Goal: Answer question/provide support: Answer question/provide support

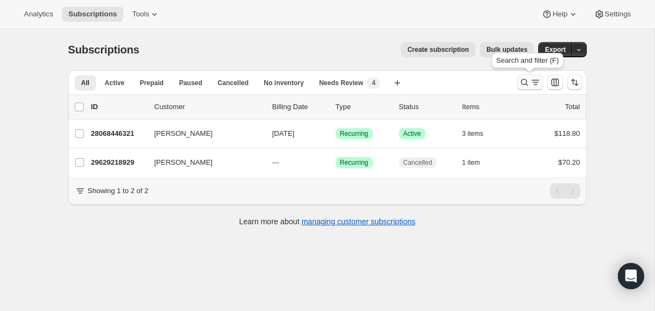
click at [526, 81] on icon "Search and filter results" at bounding box center [524, 82] width 7 height 7
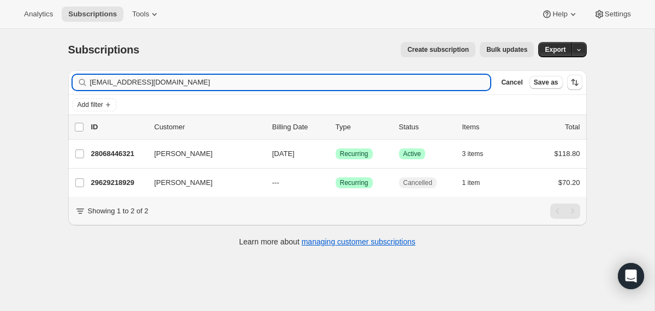
click at [359, 82] on input "[EMAIL_ADDRESS][DOMAIN_NAME]" at bounding box center [290, 82] width 401 height 15
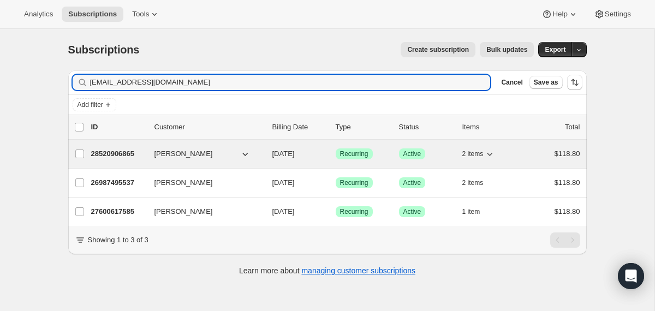
type input "[EMAIL_ADDRESS][DOMAIN_NAME]"
click at [268, 153] on div "28520906865 [PERSON_NAME] [DATE] Success Recurring Success Active 2 items $118.…" at bounding box center [335, 153] width 489 height 15
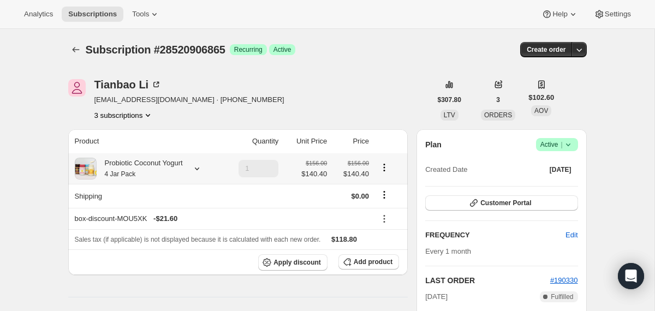
click at [151, 169] on div "Probiotic Coconut Yogurt 4 Jar Pack" at bounding box center [140, 169] width 86 height 22
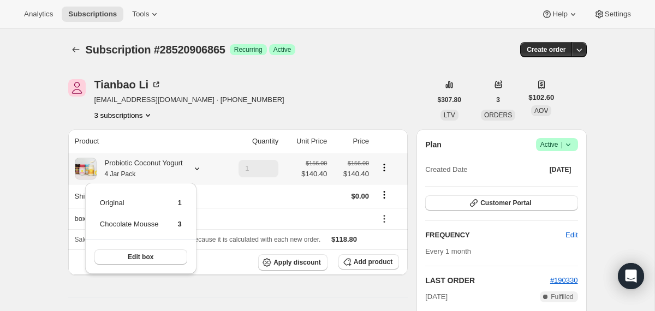
click at [151, 169] on div "Probiotic Coconut Yogurt 4 Jar Pack" at bounding box center [140, 169] width 86 height 22
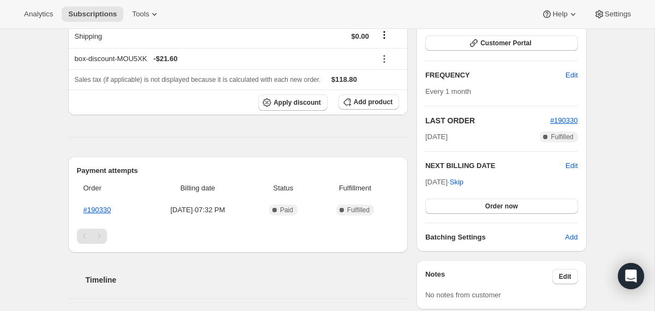
scroll to position [175, 0]
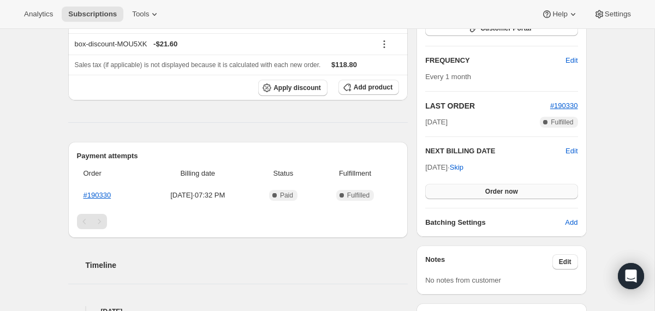
click at [451, 194] on button "Order now" at bounding box center [501, 191] width 152 height 15
click at [451, 194] on button "Click to confirm" at bounding box center [501, 191] width 152 height 15
